Goal: Task Accomplishment & Management: Use online tool/utility

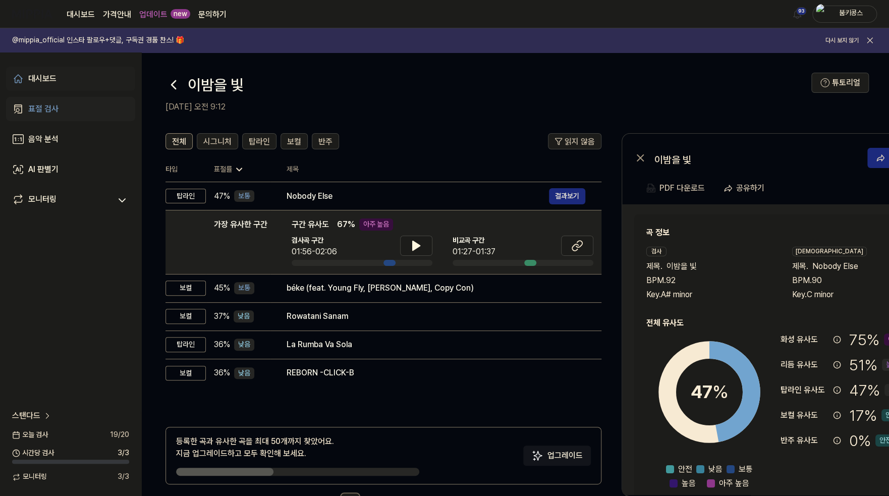
click at [66, 82] on link "대시보드" at bounding box center [70, 79] width 129 height 24
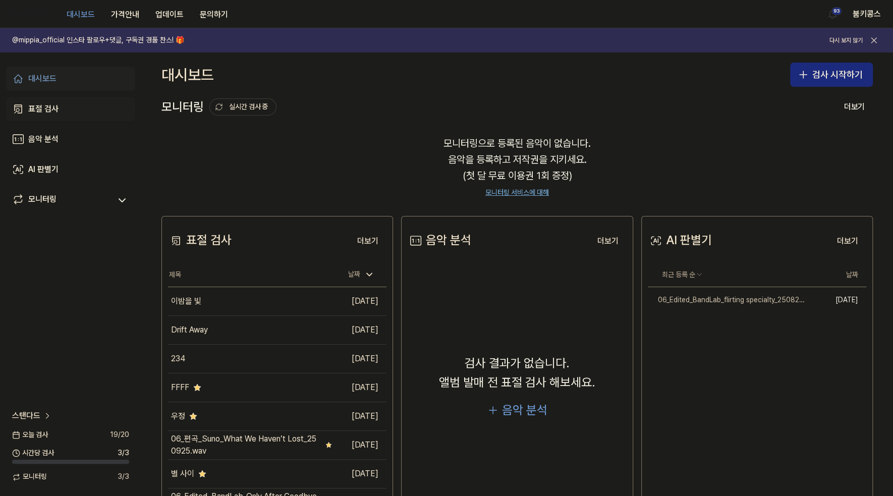
click at [49, 111] on div "표절 검사" at bounding box center [43, 109] width 30 height 12
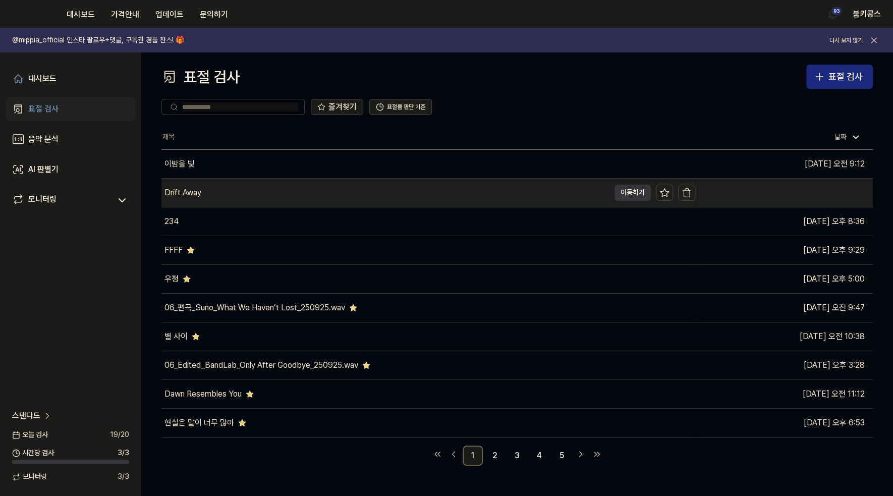
click at [631, 191] on button "이동하기" at bounding box center [632, 193] width 36 height 16
click at [665, 193] on icon at bounding box center [664, 193] width 10 height 10
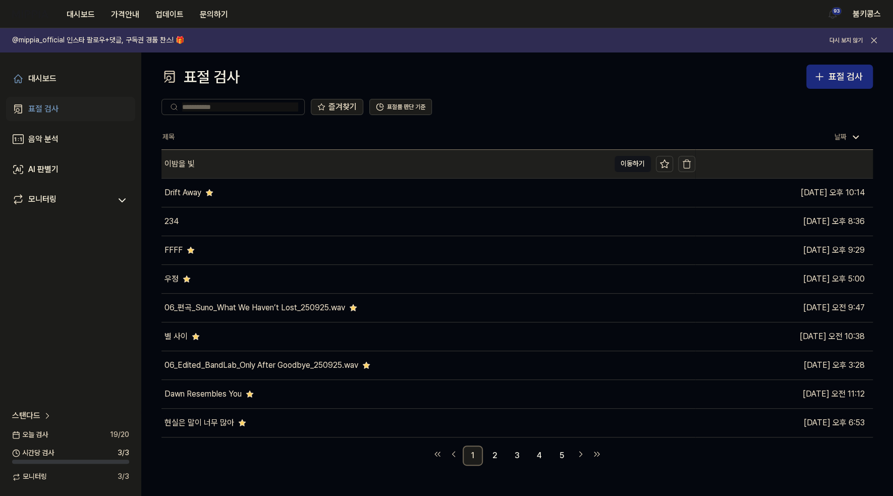
click at [690, 161] on icon "button" at bounding box center [686, 164] width 10 height 10
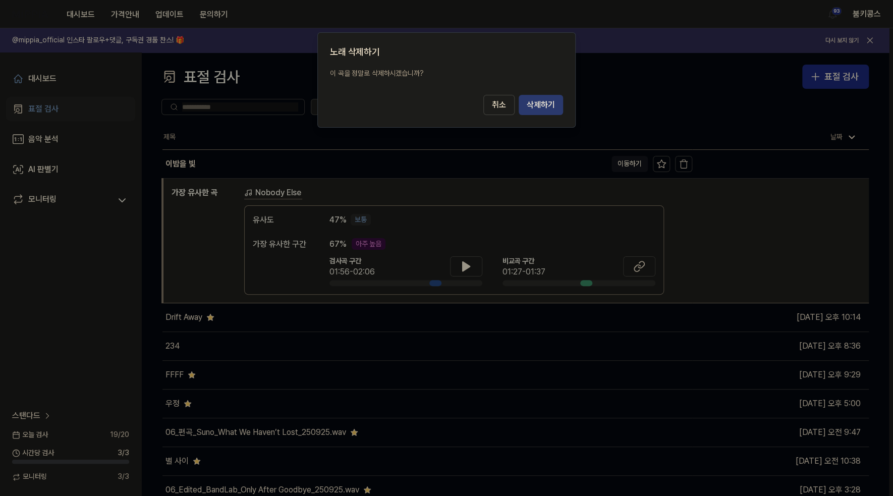
click at [549, 99] on button "삭제하기" at bounding box center [540, 105] width 44 height 20
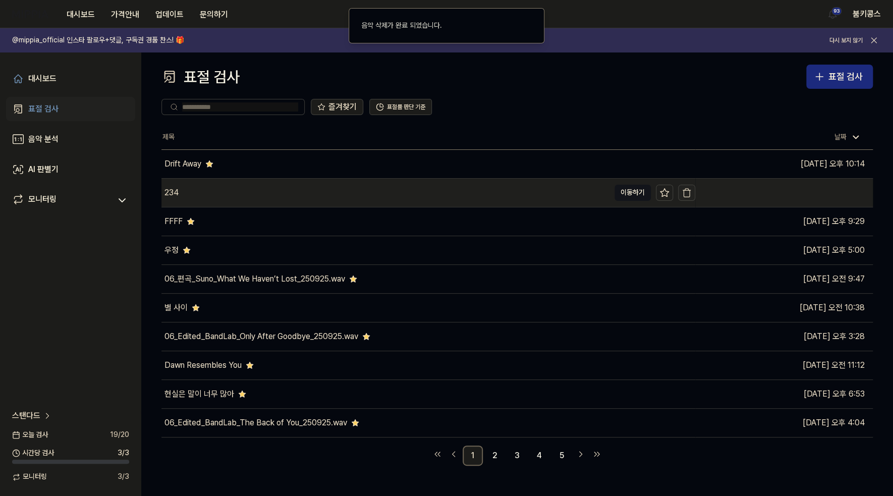
click at [689, 193] on icon "button" at bounding box center [686, 193] width 6 height 7
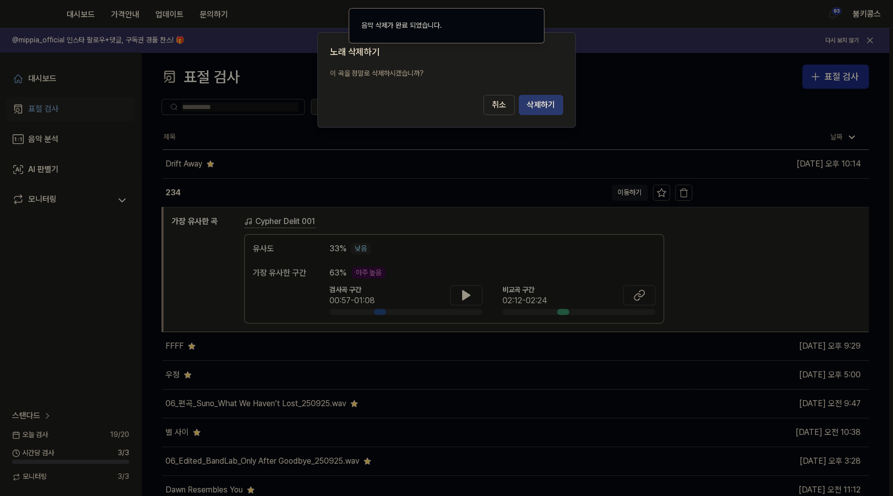
click at [551, 101] on button "삭제하기" at bounding box center [540, 105] width 44 height 20
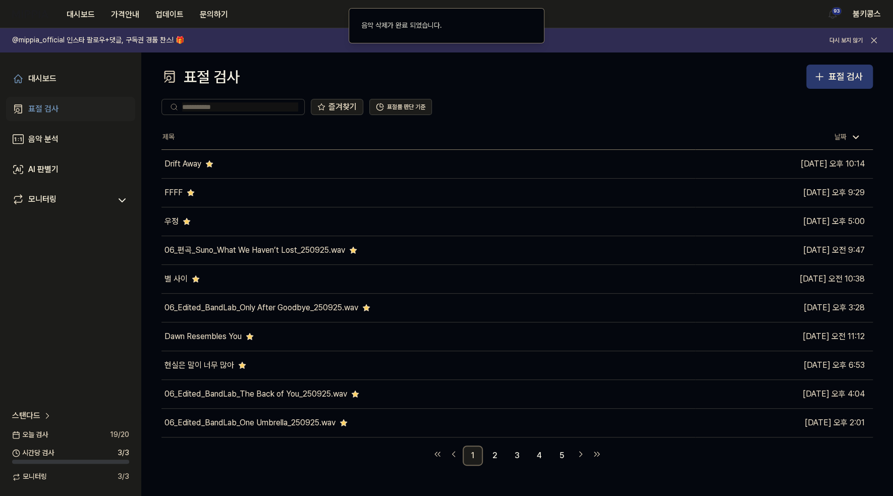
click at [833, 72] on div "표절 검사" at bounding box center [845, 77] width 34 height 15
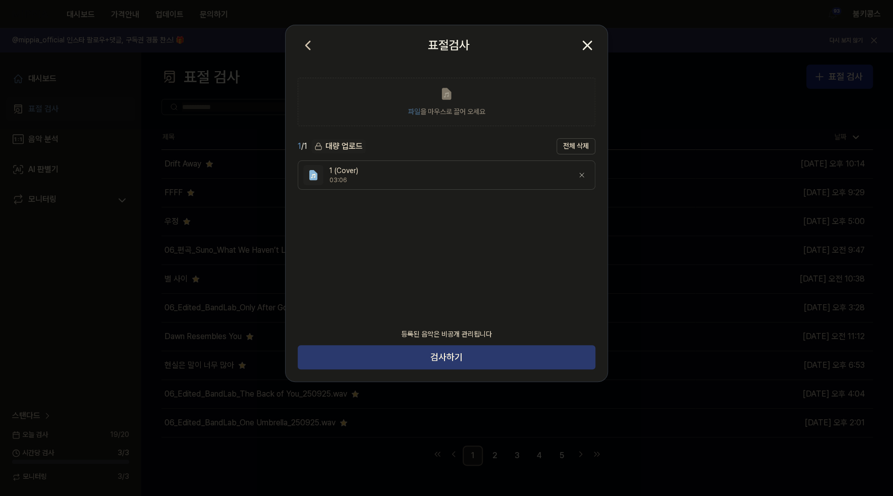
click at [416, 360] on button "검사하기" at bounding box center [447, 357] width 298 height 24
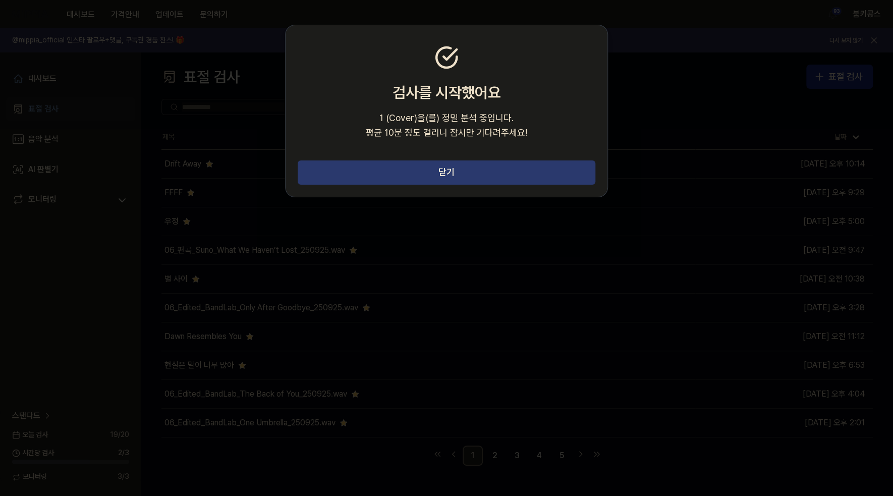
click at [496, 165] on button "닫기" at bounding box center [447, 172] width 298 height 24
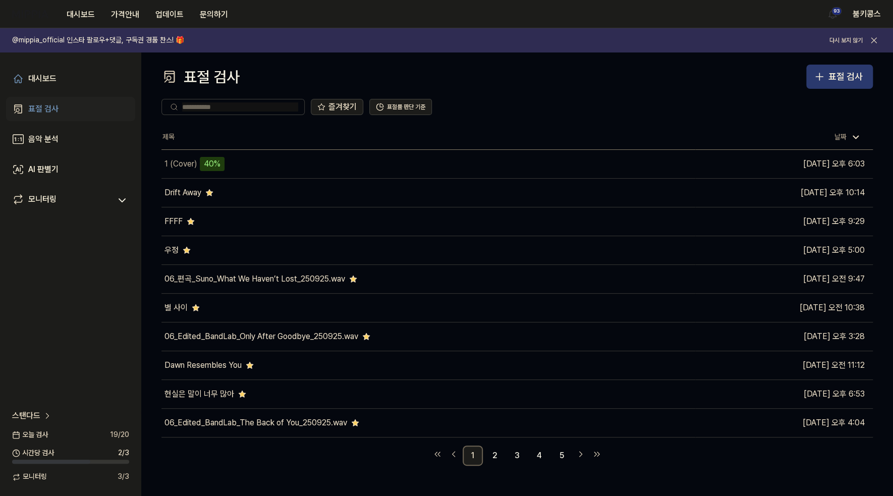
click at [829, 84] on button "표절 검사" at bounding box center [839, 77] width 67 height 24
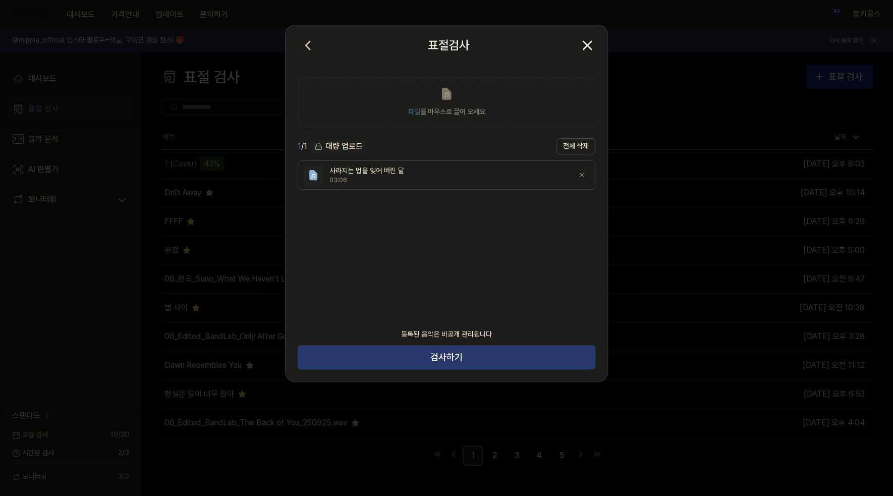
click at [416, 354] on button "검사하기" at bounding box center [447, 357] width 298 height 24
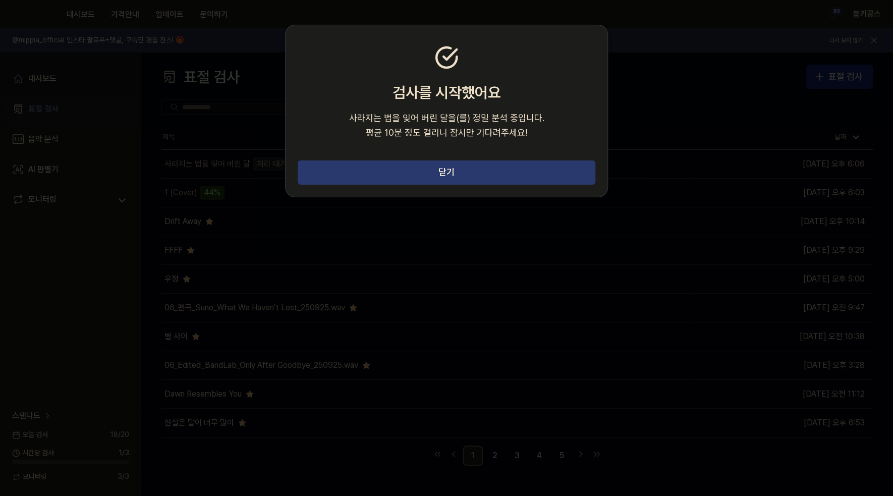
click at [466, 169] on button "닫기" at bounding box center [447, 172] width 298 height 24
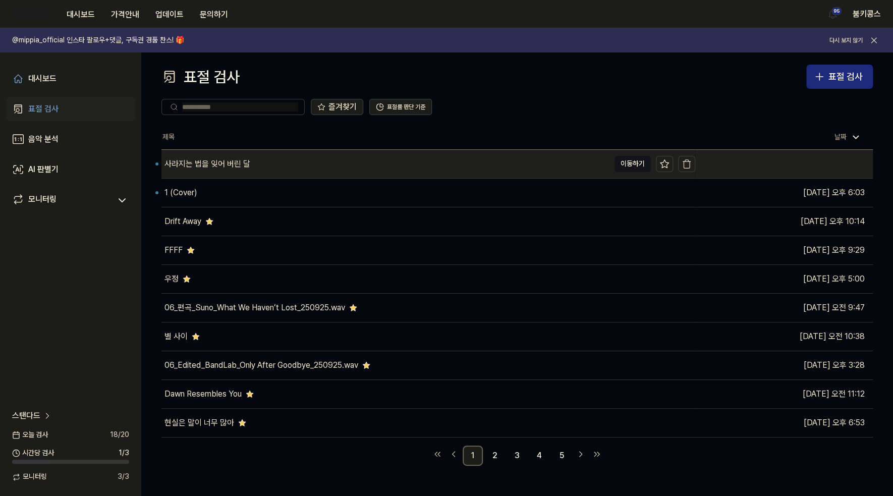
click at [224, 161] on div "사라지는 법을 잊어 버린 달" at bounding box center [207, 164] width 86 height 12
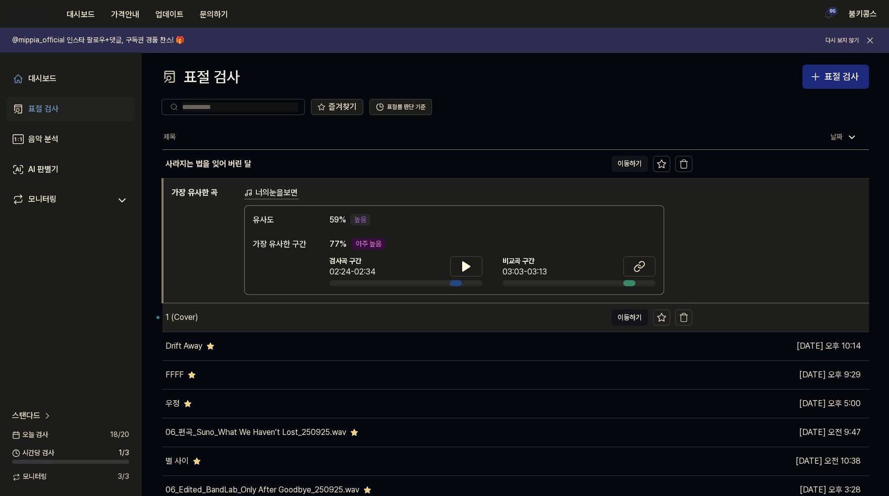
click at [273, 314] on div "1 (Cover)" at bounding box center [384, 317] width 444 height 28
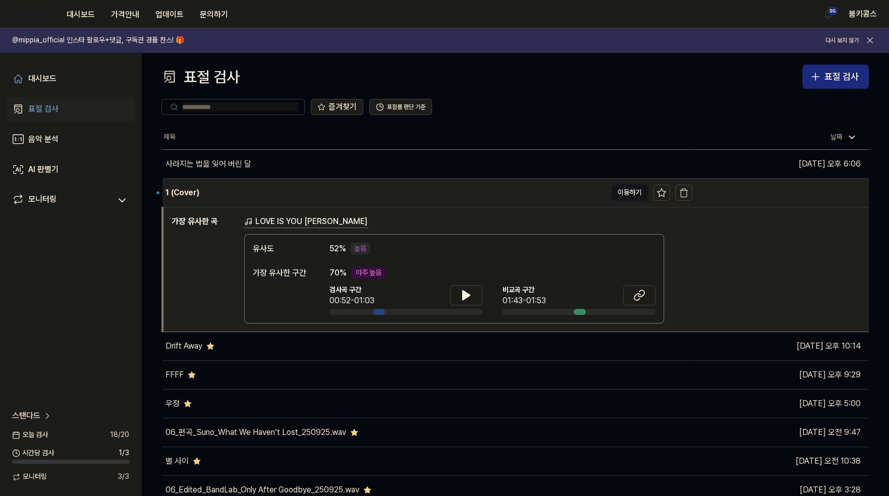
click at [515, 179] on div "1 (Cover)" at bounding box center [384, 193] width 444 height 28
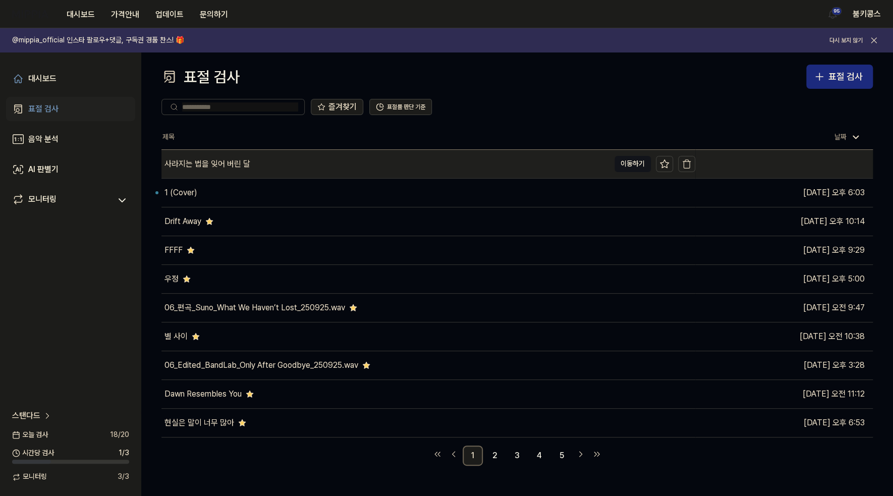
click at [522, 160] on div "사라지는 법을 잊어 버린 달" at bounding box center [385, 164] width 448 height 28
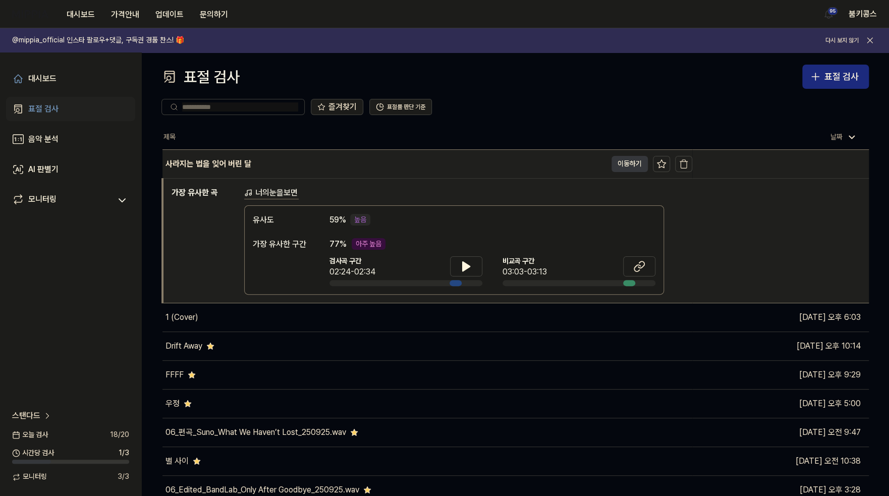
click at [629, 157] on button "이동하기" at bounding box center [629, 164] width 36 height 16
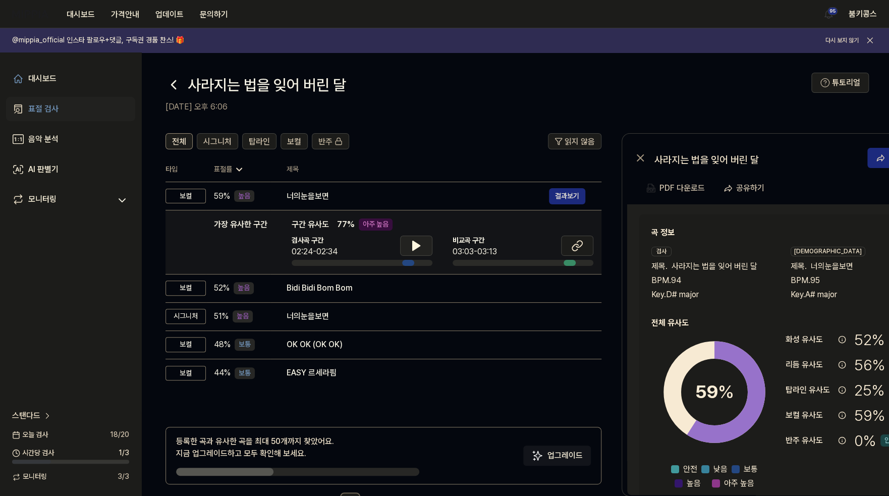
click at [414, 249] on icon at bounding box center [416, 245] width 7 height 9
click at [418, 242] on icon at bounding box center [418, 246] width 2 height 8
click at [578, 247] on icon at bounding box center [579, 244] width 6 height 7
